Goal: Find specific page/section: Find specific page/section

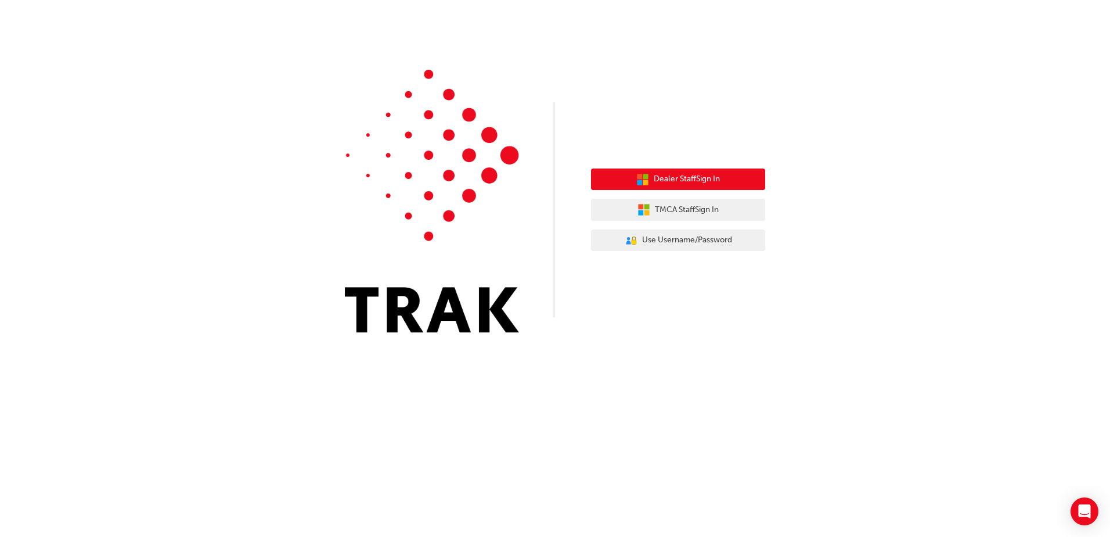
click at [646, 178] on icon "button" at bounding box center [645, 176] width 5 height 5
